Goal: Navigation & Orientation: Find specific page/section

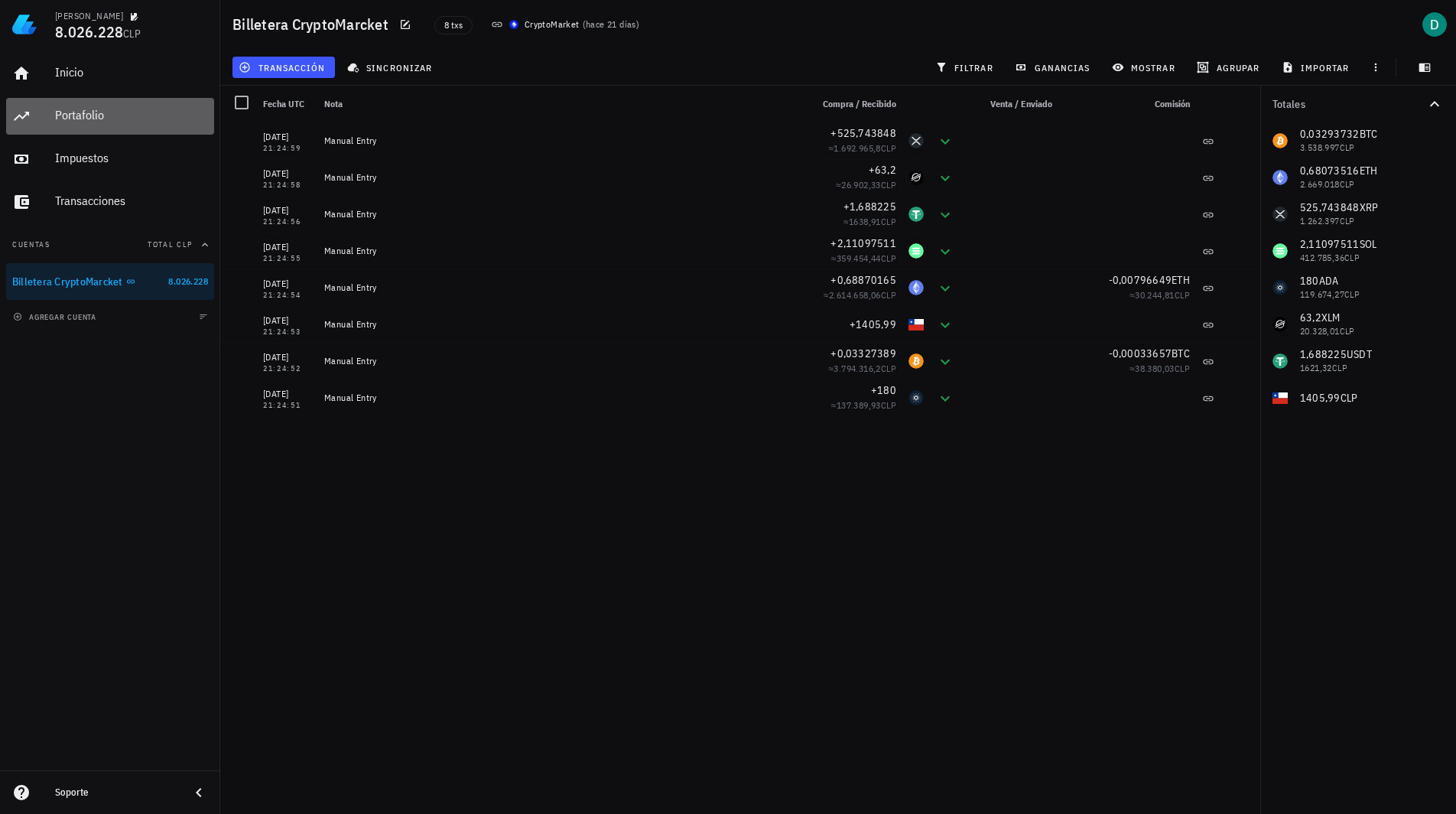
click at [165, 113] on div "Portafolio" at bounding box center [131, 115] width 153 height 14
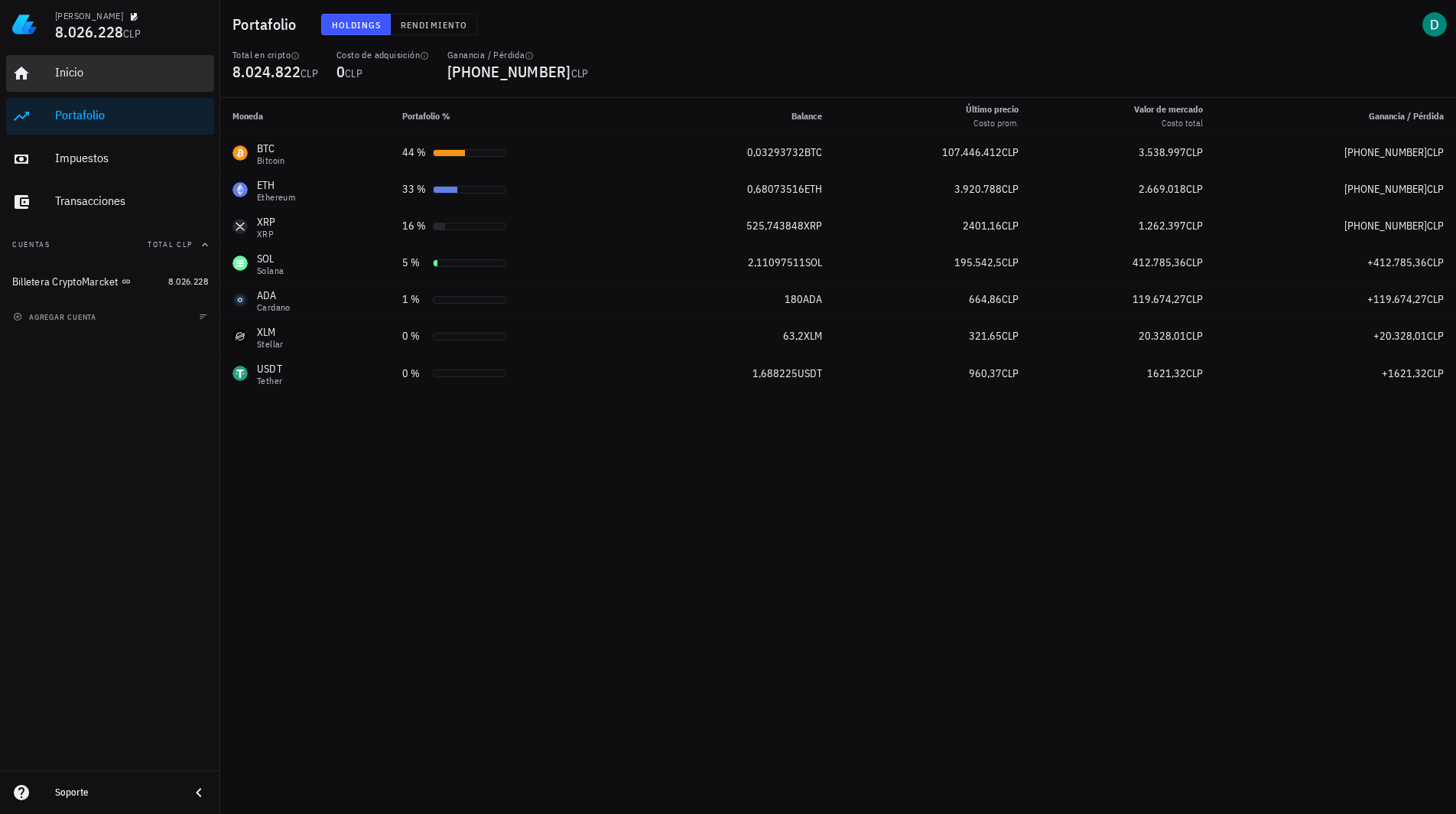
click at [120, 65] on div "Inicio" at bounding box center [131, 73] width 153 height 34
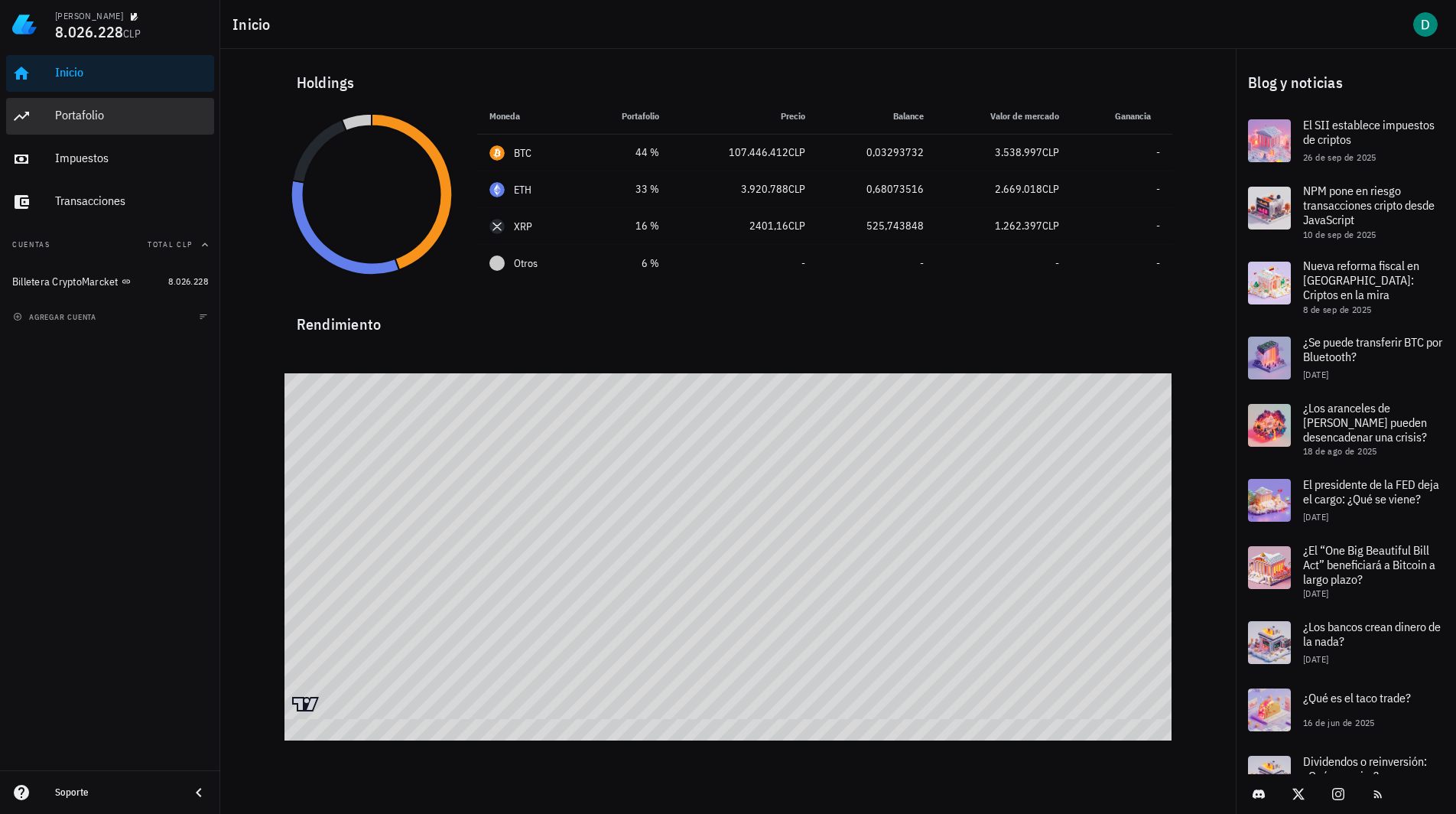
click at [133, 121] on div "Portafolio" at bounding box center [131, 115] width 153 height 14
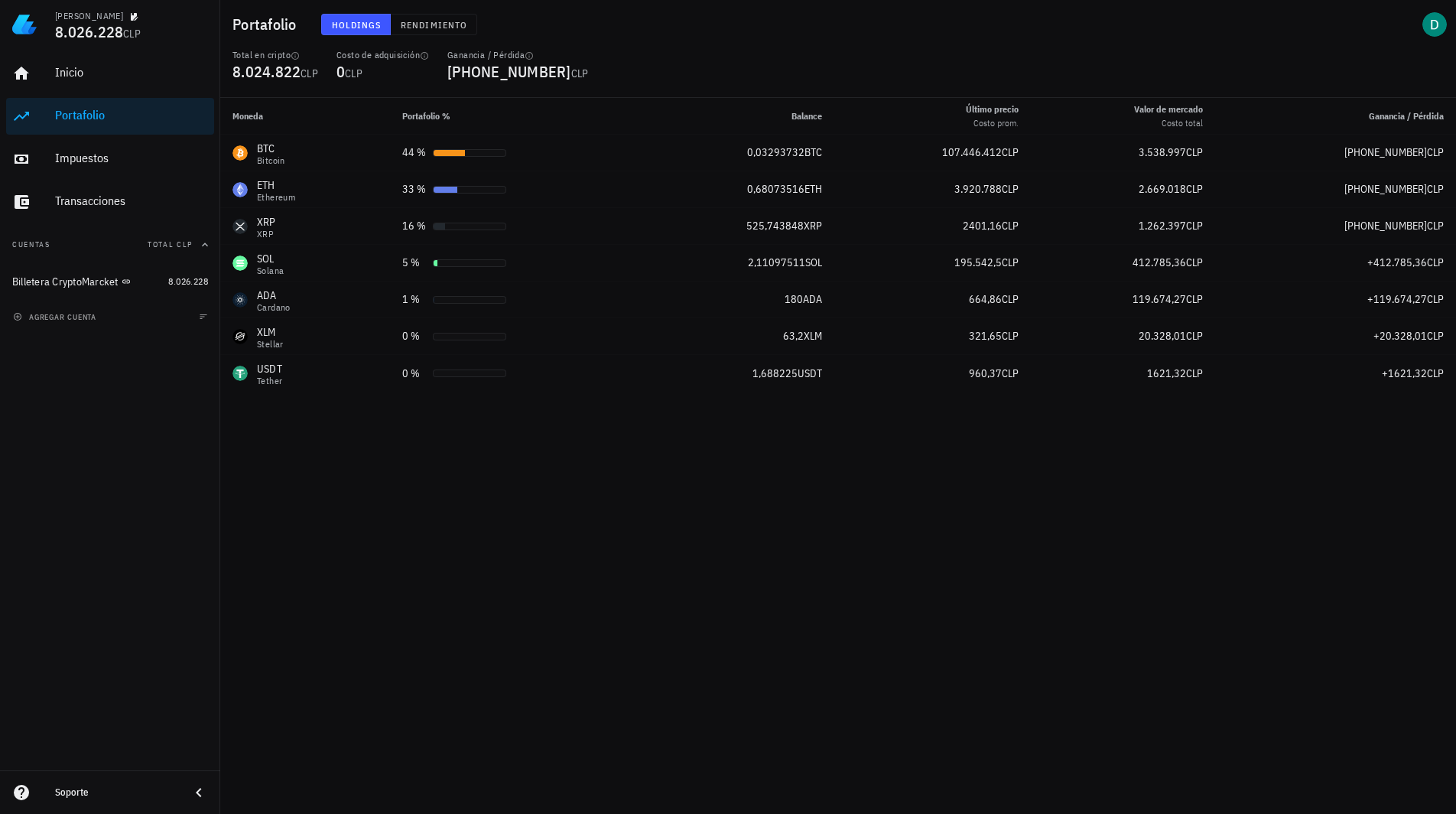
click at [473, 510] on div "Moneda Portafolio % Balance Último precio Costo prom. Valor de mercado Costo to…" at bounding box center [837, 455] width 1235 height 715
